Goal: Task Accomplishment & Management: Manage account settings

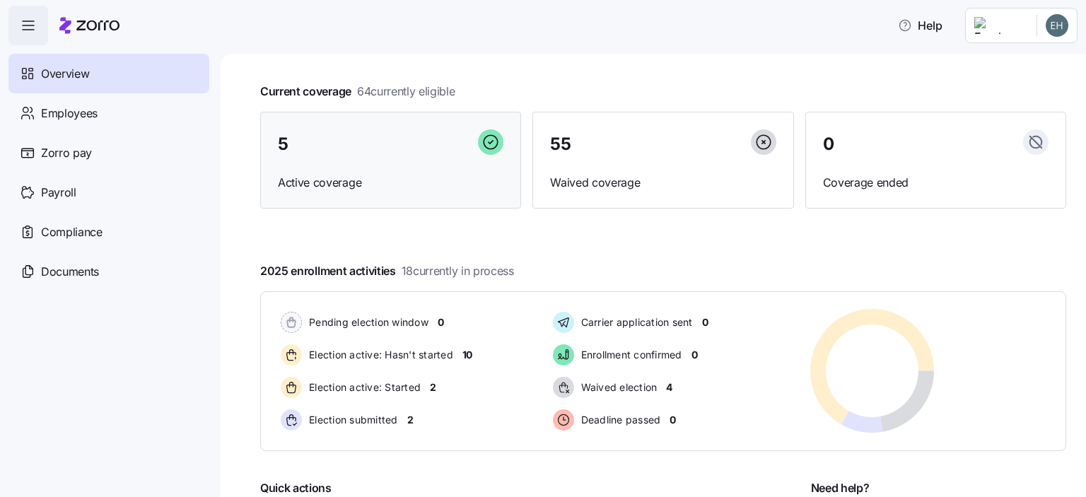
scroll to position [141, 0]
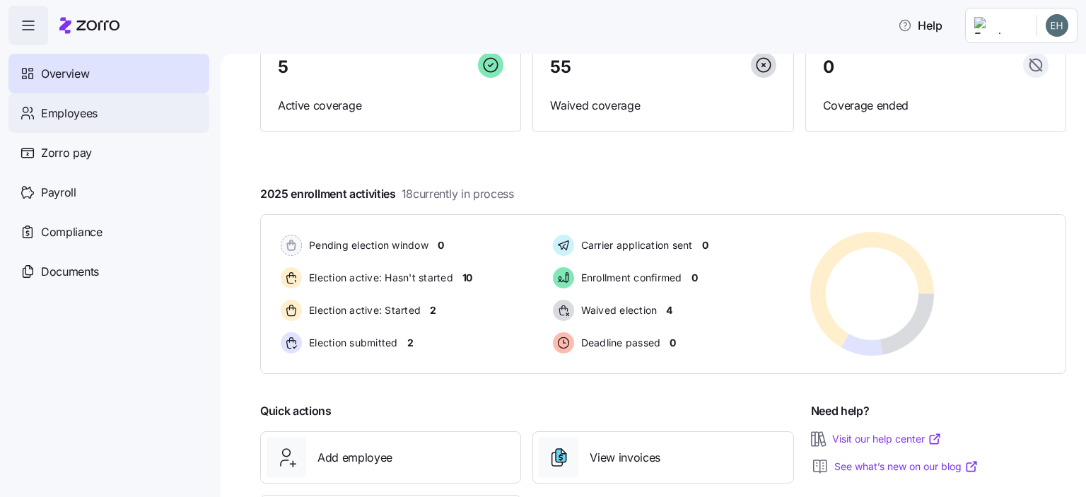
click at [81, 115] on span "Employees" at bounding box center [69, 114] width 57 height 18
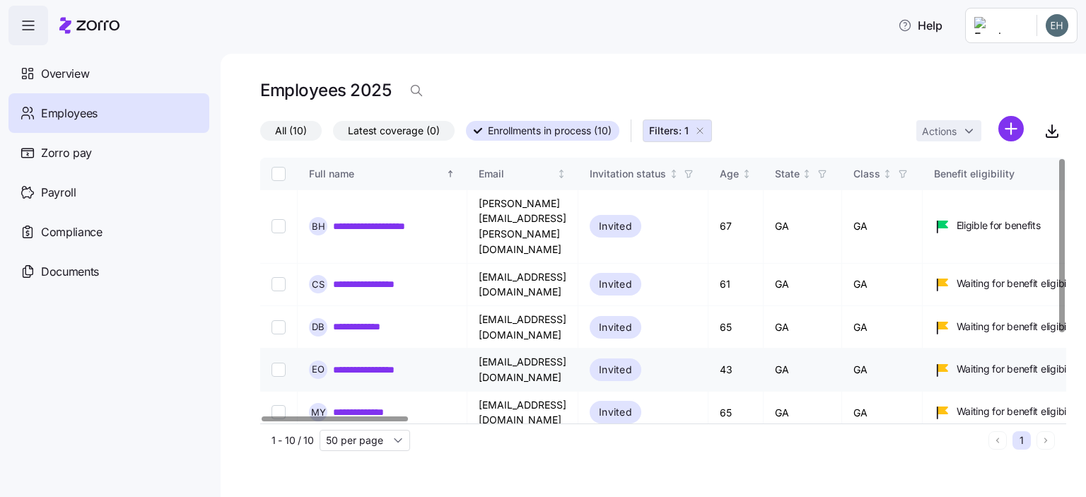
click at [430, 363] on link "**********" at bounding box center [384, 370] width 102 height 14
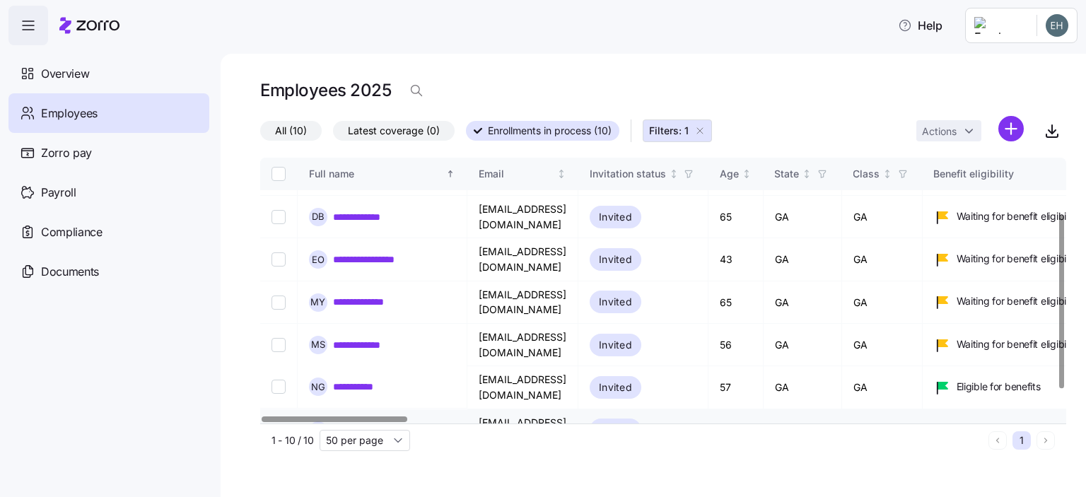
scroll to position [125, 0]
